Goal: Task Accomplishment & Management: Use online tool/utility

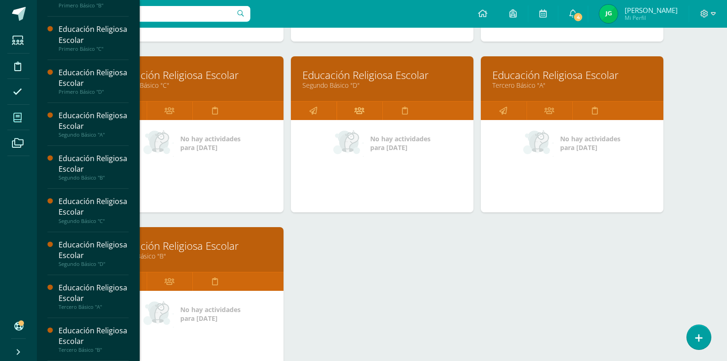
scroll to position [461, 0]
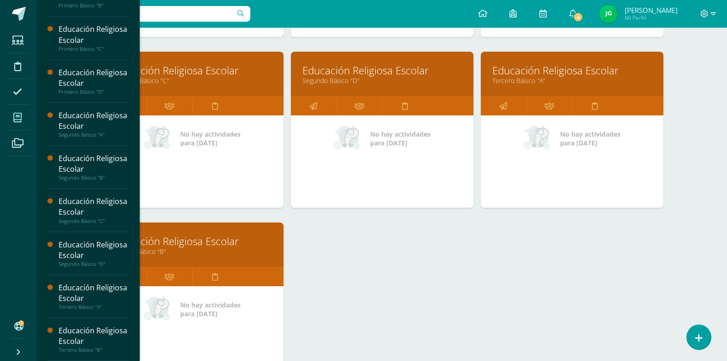
click at [194, 241] on link "Educación Religiosa Escolar" at bounding box center [193, 241] width 160 height 14
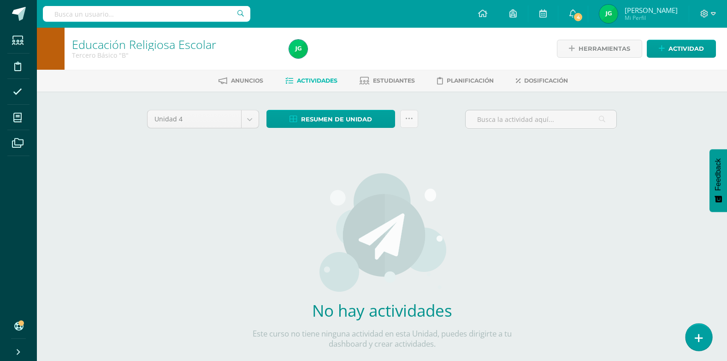
click at [694, 341] on link at bounding box center [699, 336] width 26 height 27
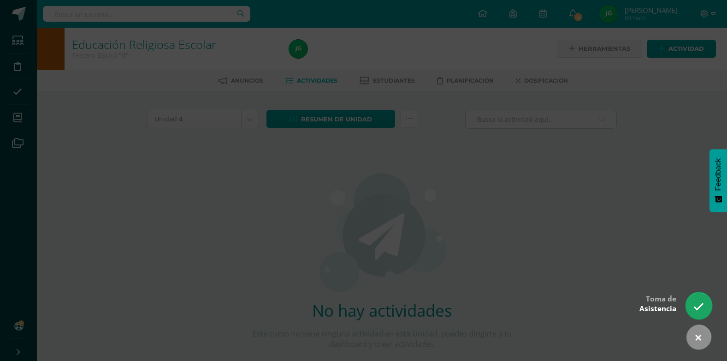
click at [703, 307] on icon at bounding box center [699, 306] width 11 height 11
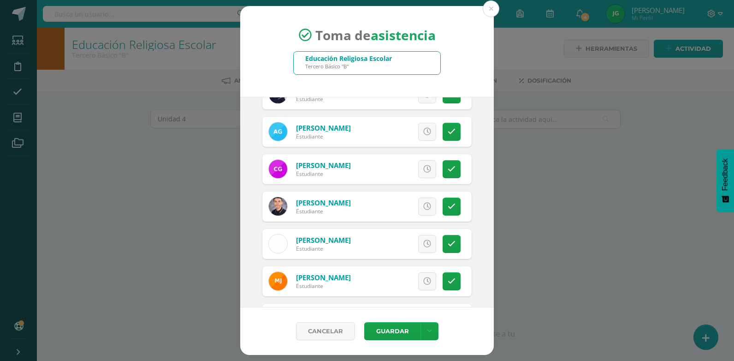
scroll to position [554, 0]
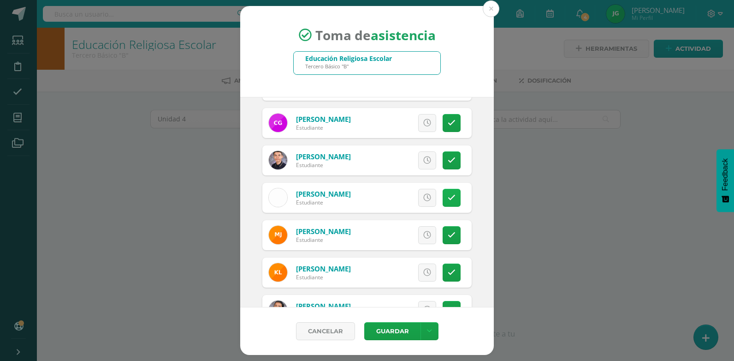
click at [448, 199] on icon at bounding box center [452, 198] width 8 height 8
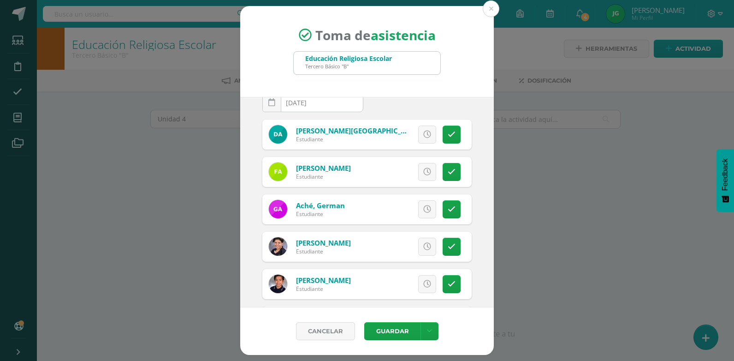
scroll to position [0, 0]
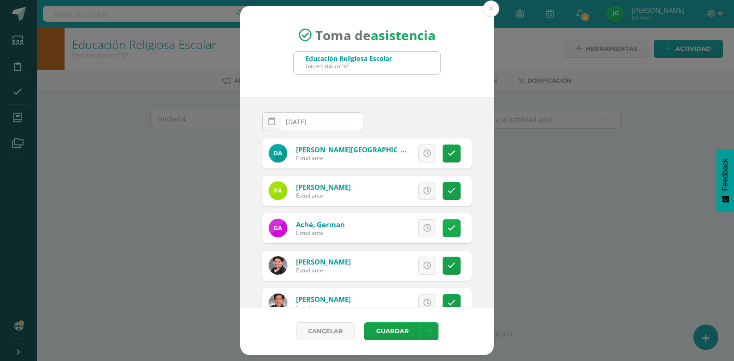
click at [450, 230] on link at bounding box center [452, 228] width 18 height 18
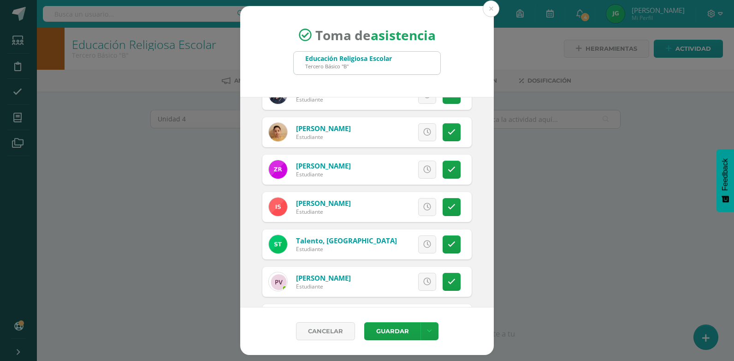
scroll to position [1384, 0]
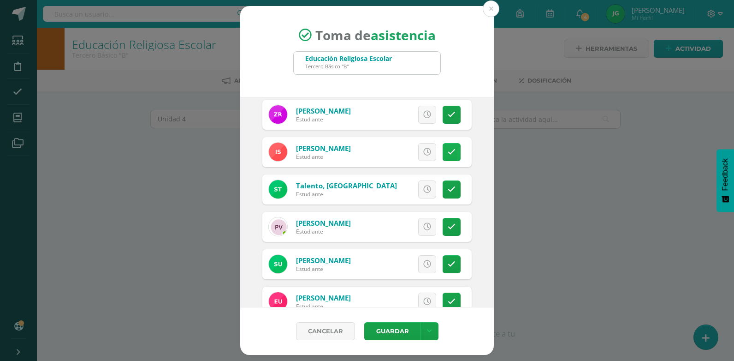
click at [448, 155] on icon at bounding box center [452, 152] width 8 height 8
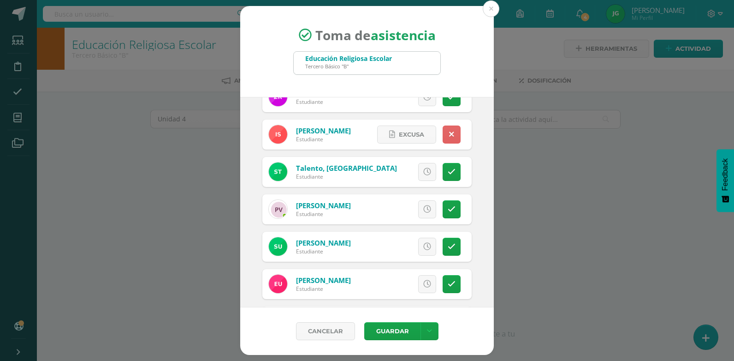
scroll to position [1483, 0]
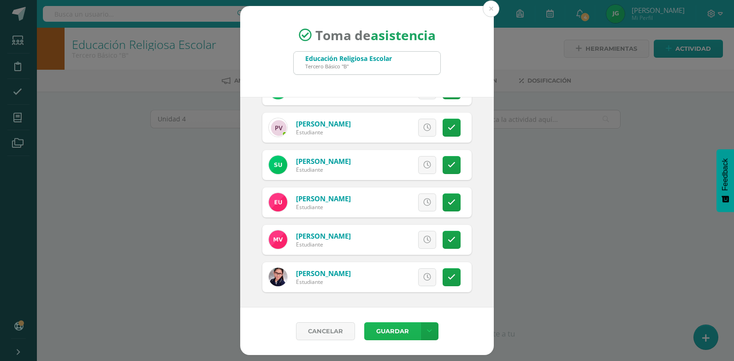
click at [399, 333] on button "Guardar" at bounding box center [392, 331] width 56 height 18
